Goal: Book appointment/travel/reservation

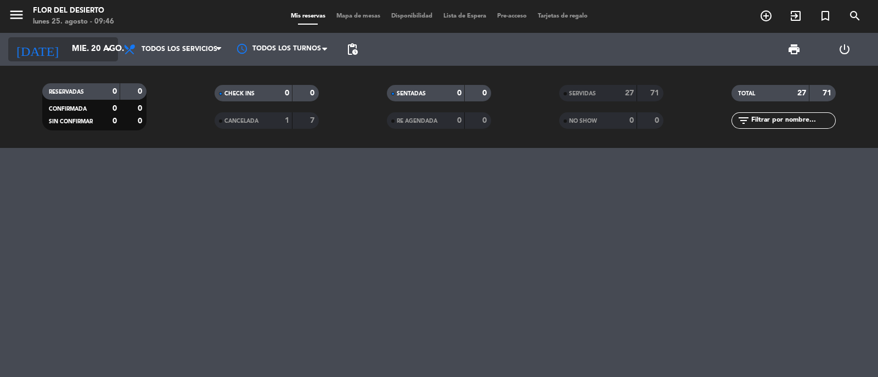
click at [96, 53] on input "mié. 20 ago." at bounding box center [119, 49] width 106 height 21
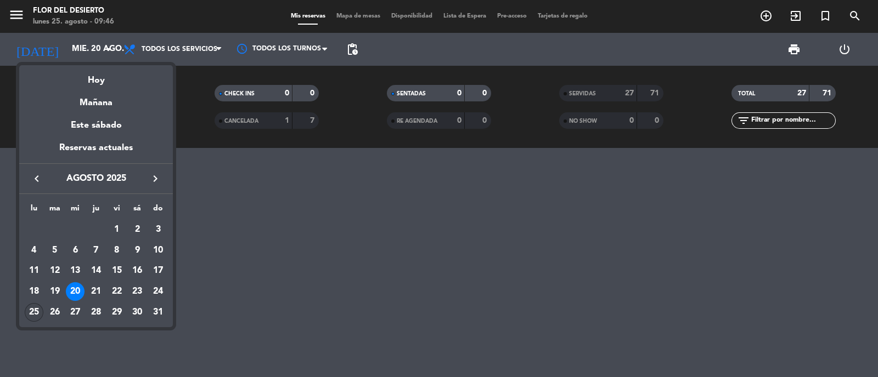
click at [29, 313] on div "25" at bounding box center [34, 312] width 19 height 19
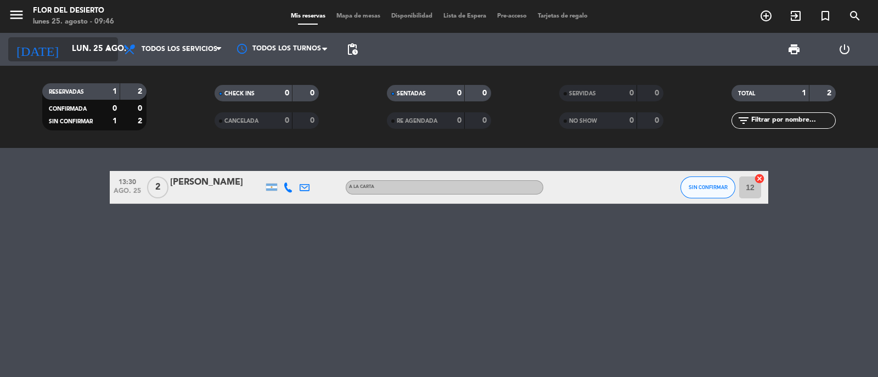
click at [92, 43] on input "lun. 25 ago." at bounding box center [119, 49] width 106 height 21
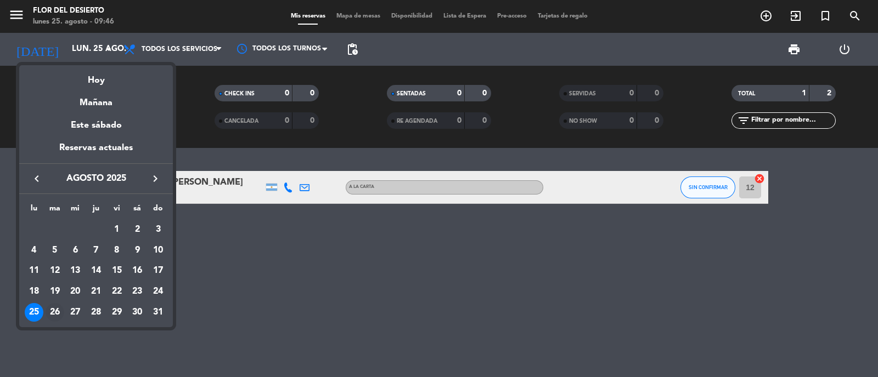
click at [48, 315] on div "26" at bounding box center [55, 312] width 19 height 19
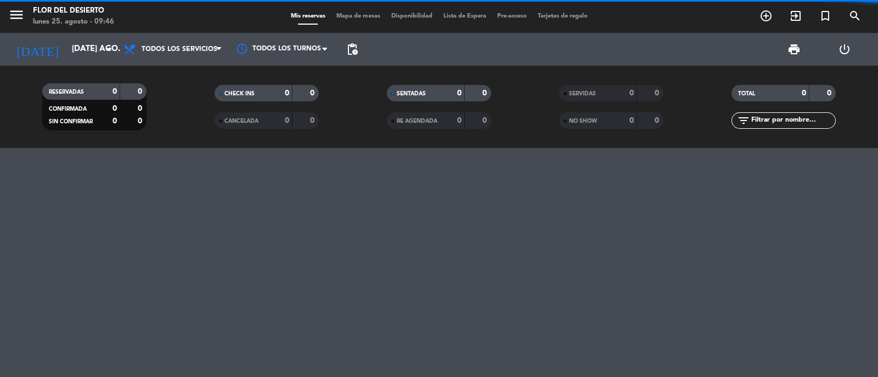
click at [77, 35] on div "[DATE] [DATE] ago. arrow_drop_down" at bounding box center [63, 49] width 110 height 33
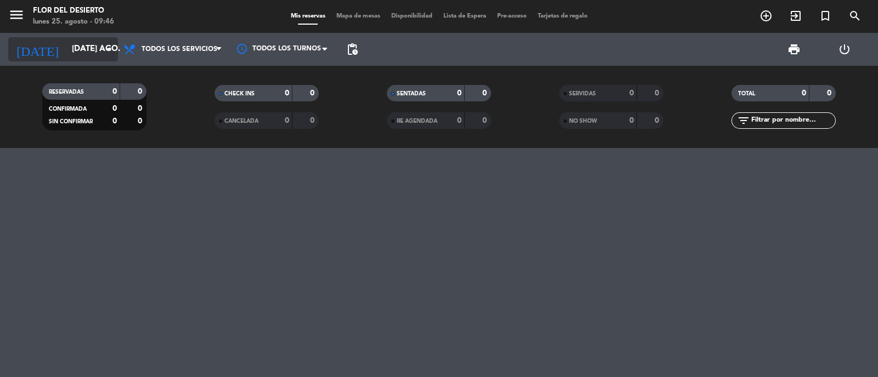
click at [76, 53] on input "[DATE] ago." at bounding box center [119, 49] width 106 height 21
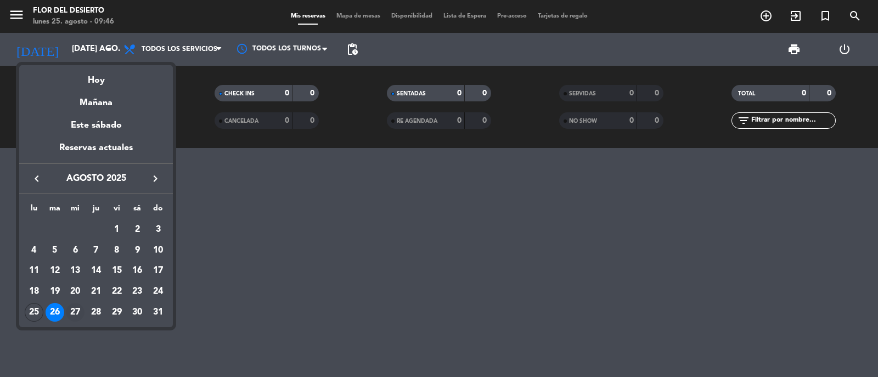
click at [81, 308] on div "27" at bounding box center [75, 312] width 19 height 19
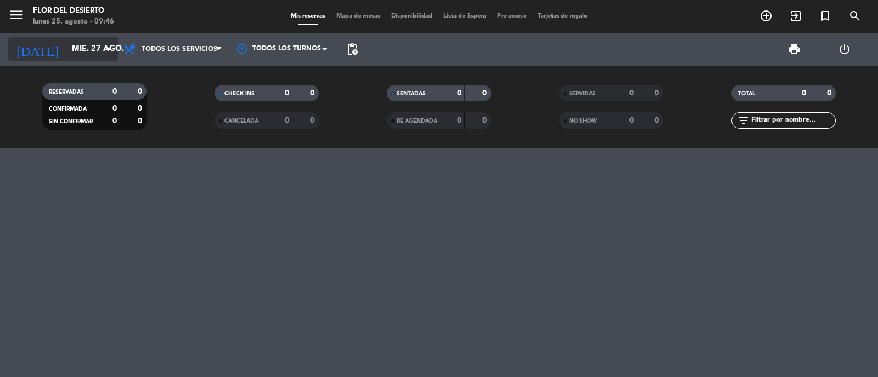
click at [97, 48] on input "mié. 27 ago." at bounding box center [119, 49] width 106 height 21
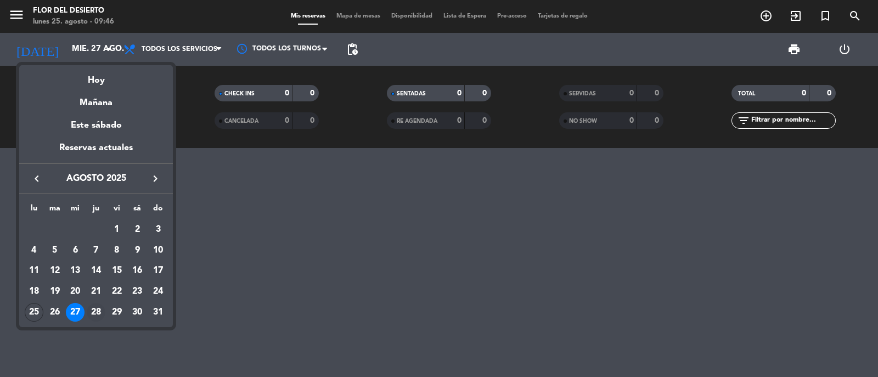
click at [95, 307] on div "28" at bounding box center [96, 312] width 19 height 19
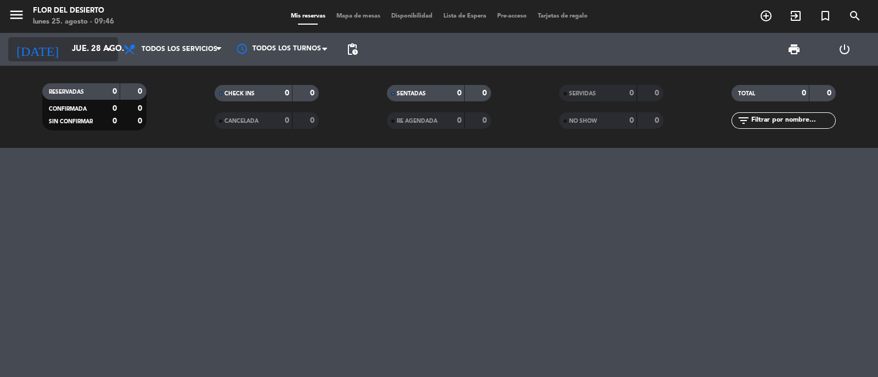
click at [81, 41] on input "jue. 28 ago." at bounding box center [119, 49] width 106 height 21
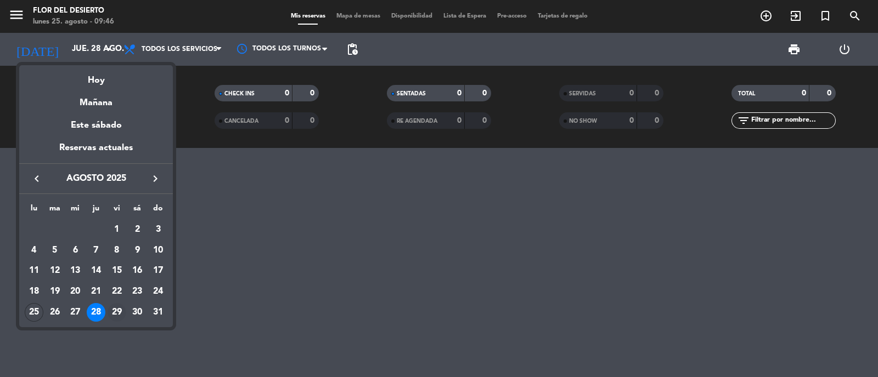
click at [116, 310] on div "29" at bounding box center [117, 312] width 19 height 19
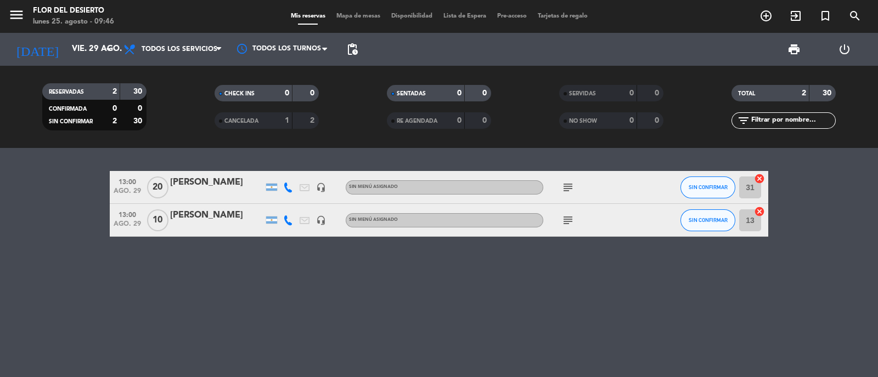
click at [560, 185] on span "subject" at bounding box center [568, 187] width 16 height 13
click at [567, 185] on icon "subject" at bounding box center [567, 187] width 13 height 13
click at [103, 54] on icon "arrow_drop_down" at bounding box center [108, 49] width 13 height 13
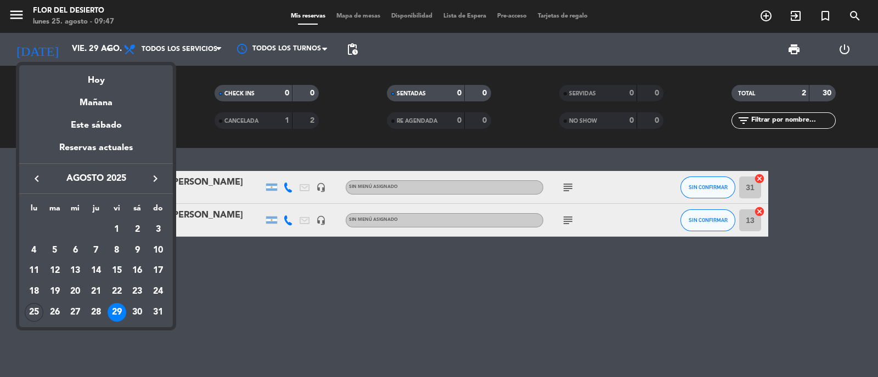
click at [324, 266] on div at bounding box center [439, 188] width 878 height 377
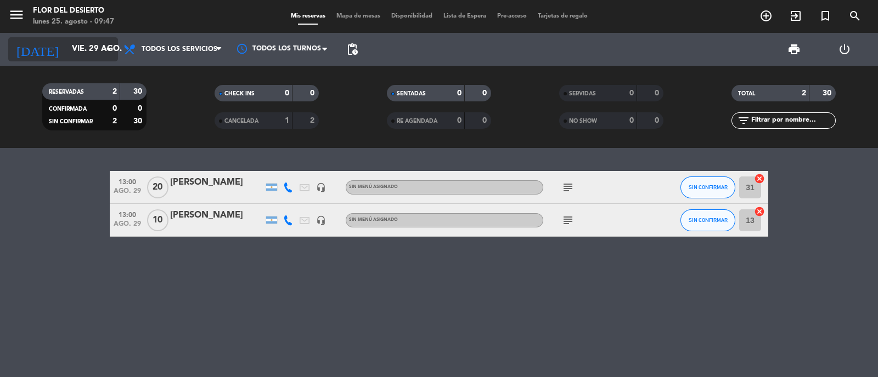
click at [108, 50] on icon "arrow_drop_down" at bounding box center [108, 49] width 13 height 13
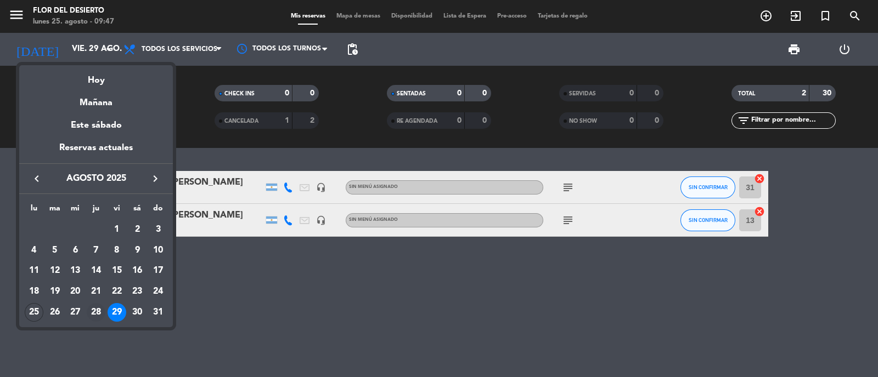
click at [103, 311] on div "28" at bounding box center [96, 312] width 19 height 19
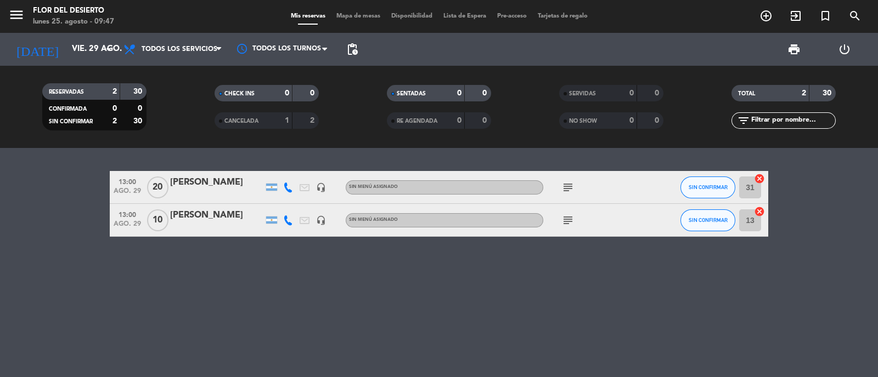
type input "jue. 28 ago."
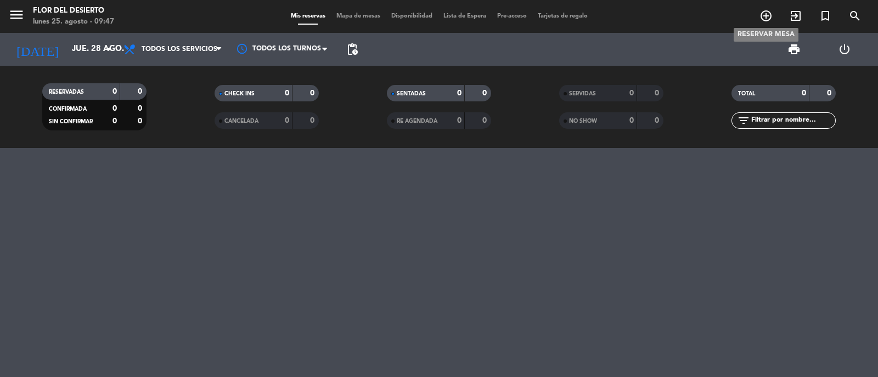
click at [767, 14] on icon "add_circle_outline" at bounding box center [765, 15] width 13 height 13
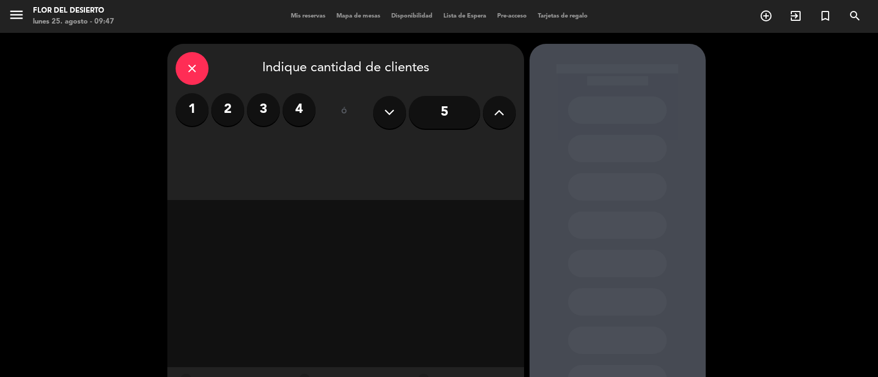
click at [504, 114] on button at bounding box center [499, 112] width 33 height 33
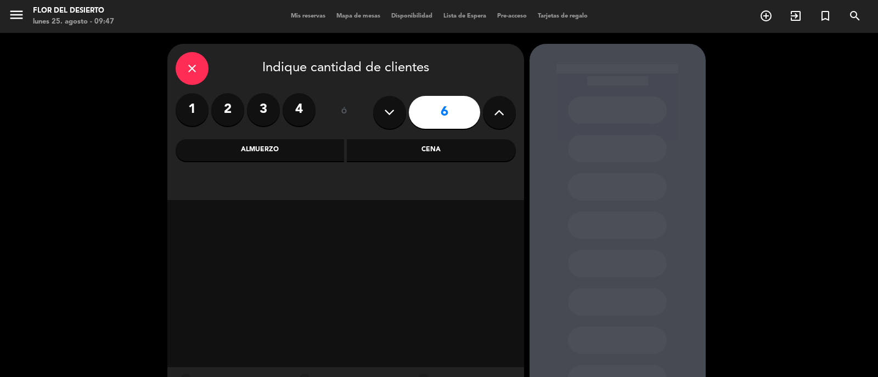
click at [502, 114] on icon at bounding box center [499, 112] width 10 height 16
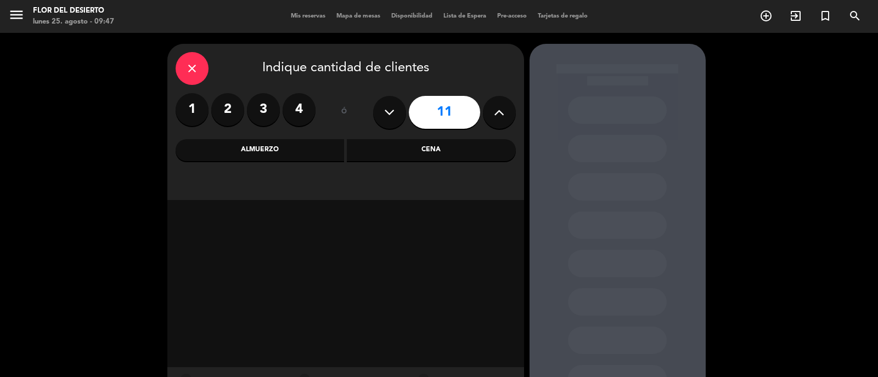
click at [502, 114] on icon at bounding box center [499, 112] width 10 height 16
click at [503, 114] on button at bounding box center [499, 112] width 33 height 33
click at [501, 114] on icon at bounding box center [499, 112] width 10 height 16
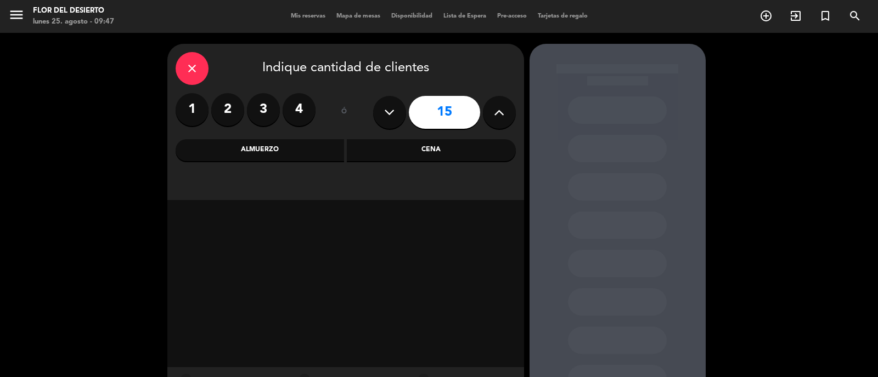
type input "16"
click at [472, 146] on div "Cena" at bounding box center [431, 150] width 169 height 22
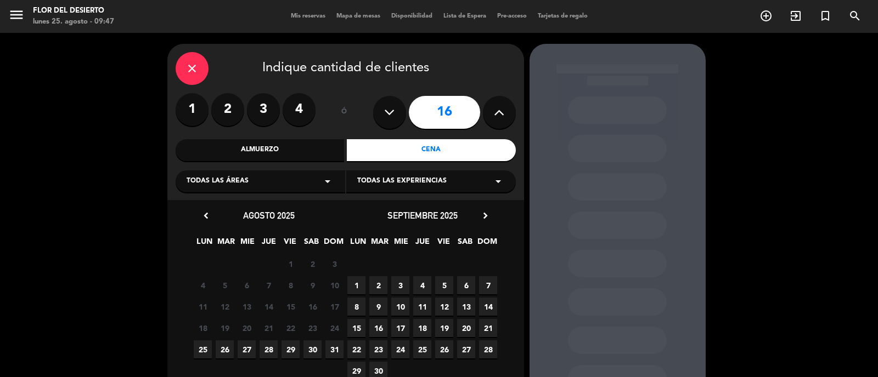
click at [270, 353] on span "28" at bounding box center [269, 350] width 18 height 18
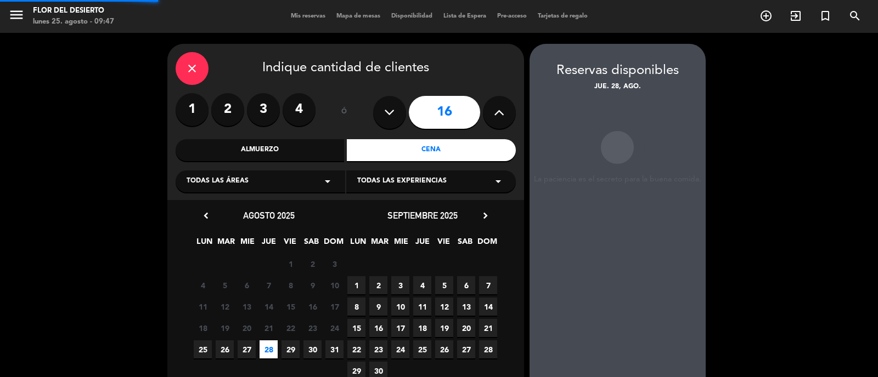
scroll to position [44, 0]
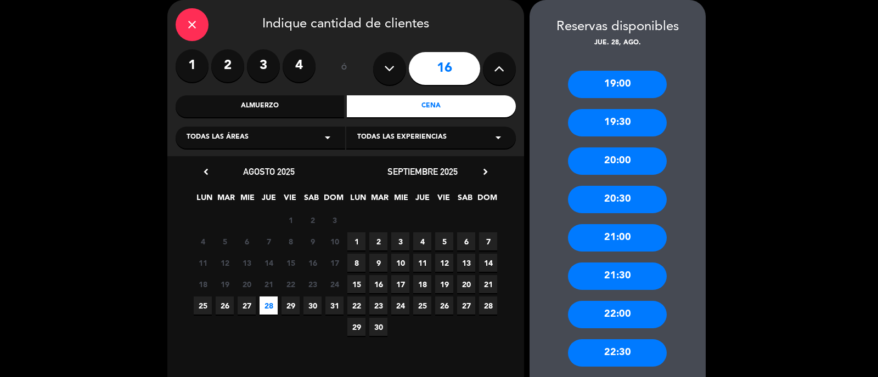
click at [611, 122] on div "19:30" at bounding box center [617, 122] width 99 height 27
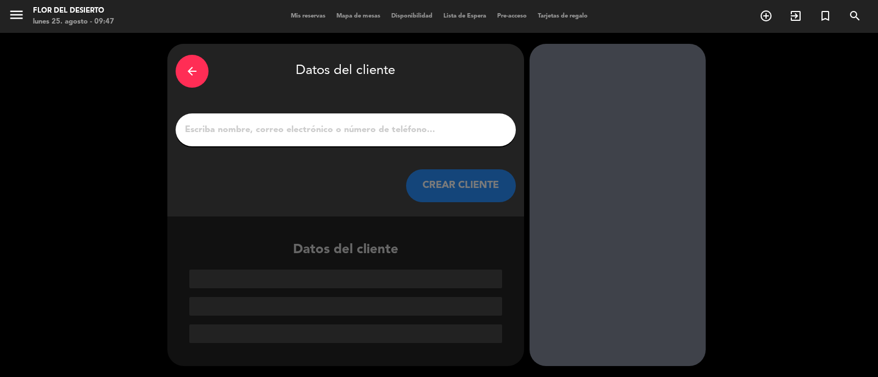
click at [401, 132] on input "1" at bounding box center [346, 129] width 324 height 15
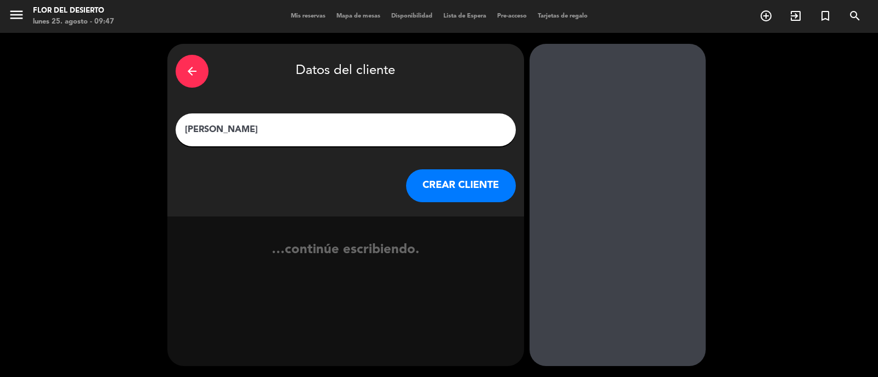
type input "[PERSON_NAME]"
click at [470, 187] on button "CREAR CLIENTE" at bounding box center [461, 186] width 110 height 33
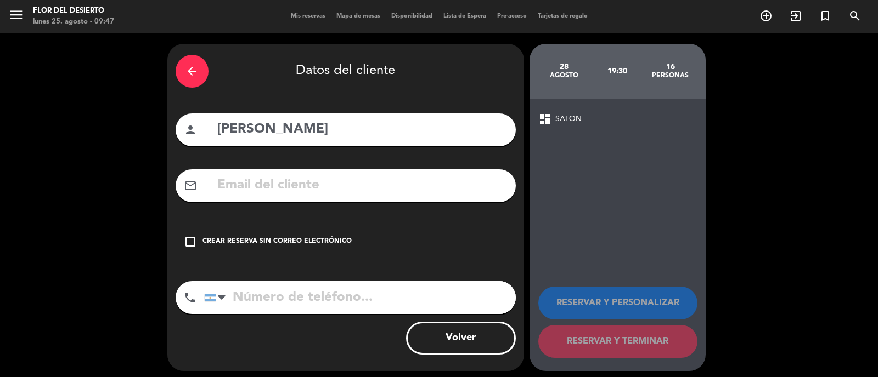
click at [278, 228] on div "check_box_outline_blank Crear reserva sin correo electrónico" at bounding box center [346, 242] width 340 height 33
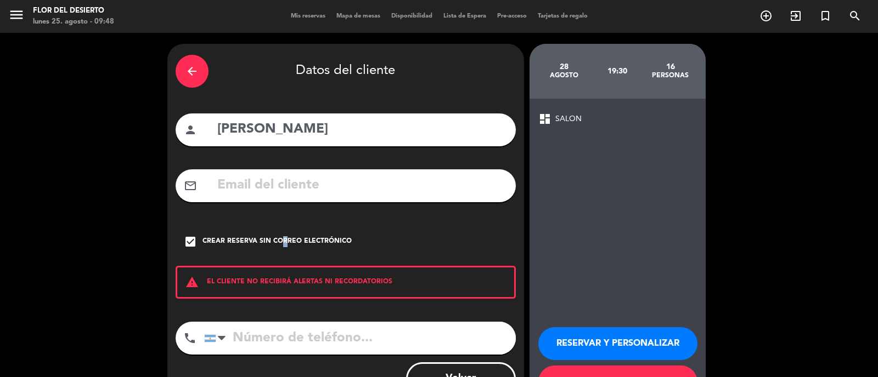
click at [266, 343] on input "tel" at bounding box center [360, 338] width 312 height 33
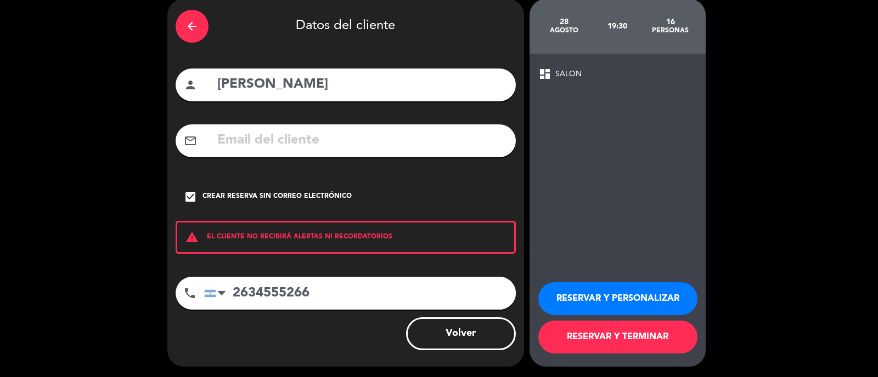
type input "2634555266"
click at [629, 332] on button "RESERVAR Y TERMINAR" at bounding box center [617, 337] width 159 height 33
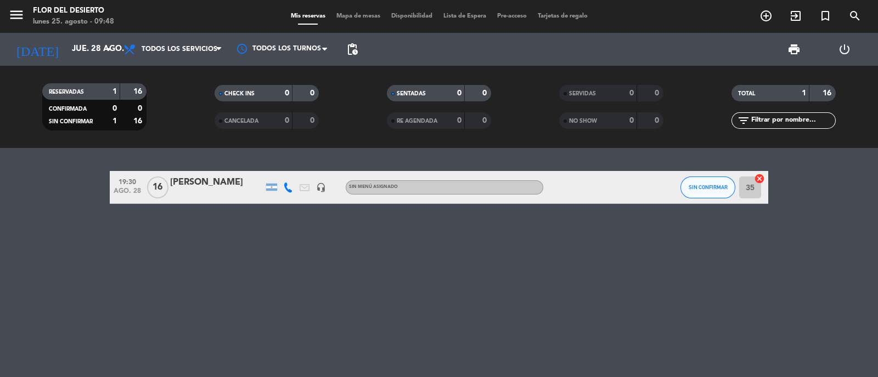
click at [228, 192] on div at bounding box center [216, 194] width 93 height 9
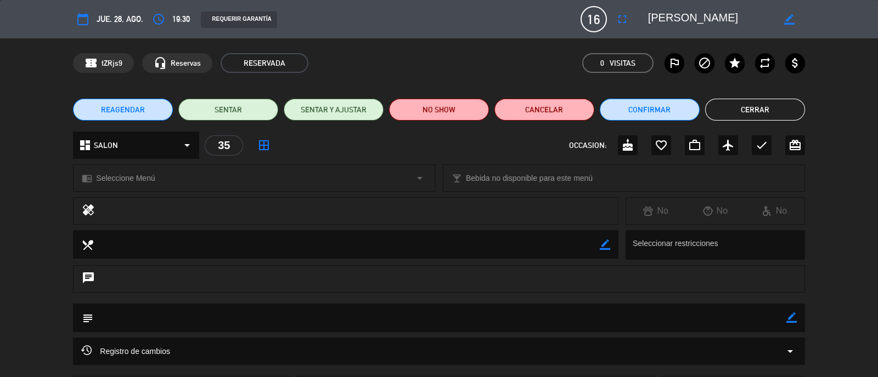
scroll to position [92, 0]
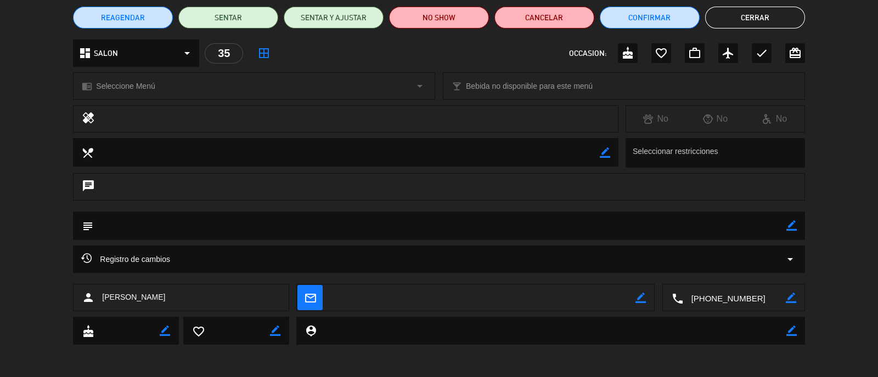
click at [178, 236] on textarea at bounding box center [439, 226] width 692 height 28
click at [172, 228] on textarea at bounding box center [439, 226] width 692 height 28
click at [788, 229] on icon "border_color" at bounding box center [791, 226] width 10 height 10
click at [703, 230] on textarea at bounding box center [439, 226] width 692 height 28
type textarea "Menu lo tiene mati"
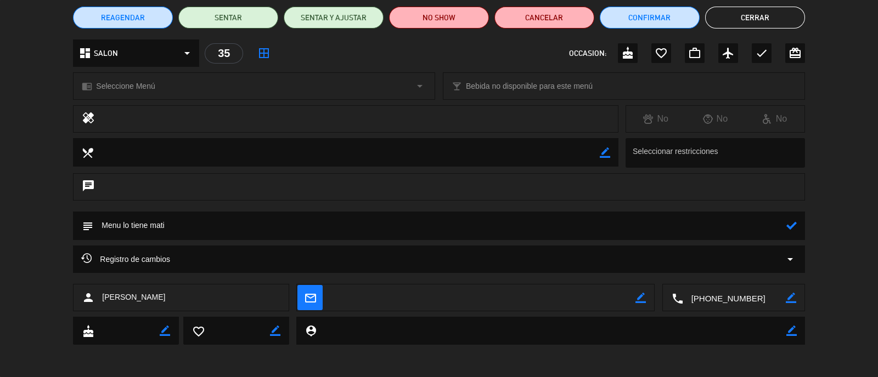
drag, startPoint x: 794, startPoint y: 222, endPoint x: 767, endPoint y: 224, distance: 27.5
click at [791, 222] on icon at bounding box center [791, 226] width 10 height 10
click at [746, 9] on button "Cerrar" at bounding box center [755, 18] width 100 height 22
